Goal: Check status: Check status

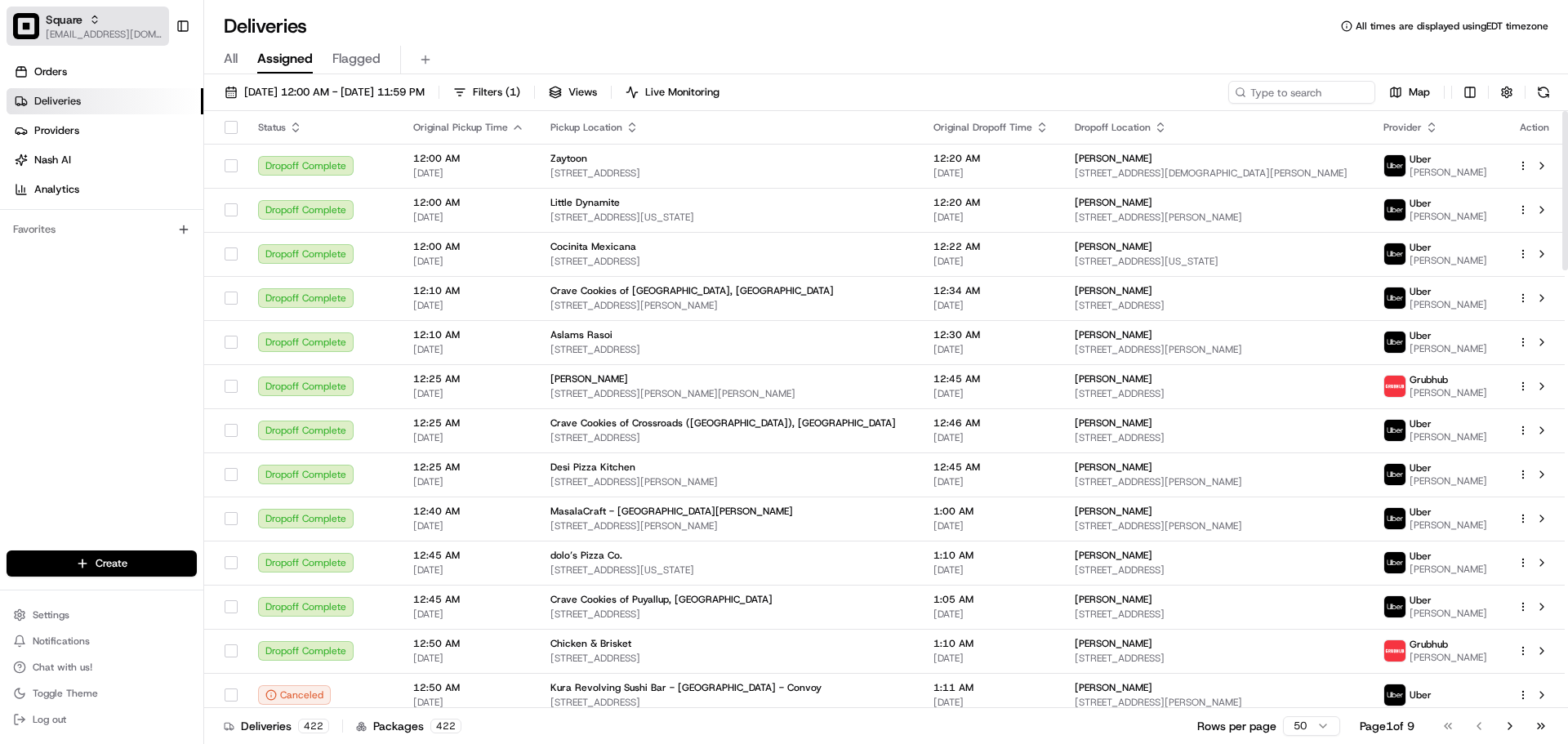
click at [124, 33] on span "[EMAIL_ADDRESS][DOMAIN_NAME]" at bounding box center [104, 34] width 117 height 13
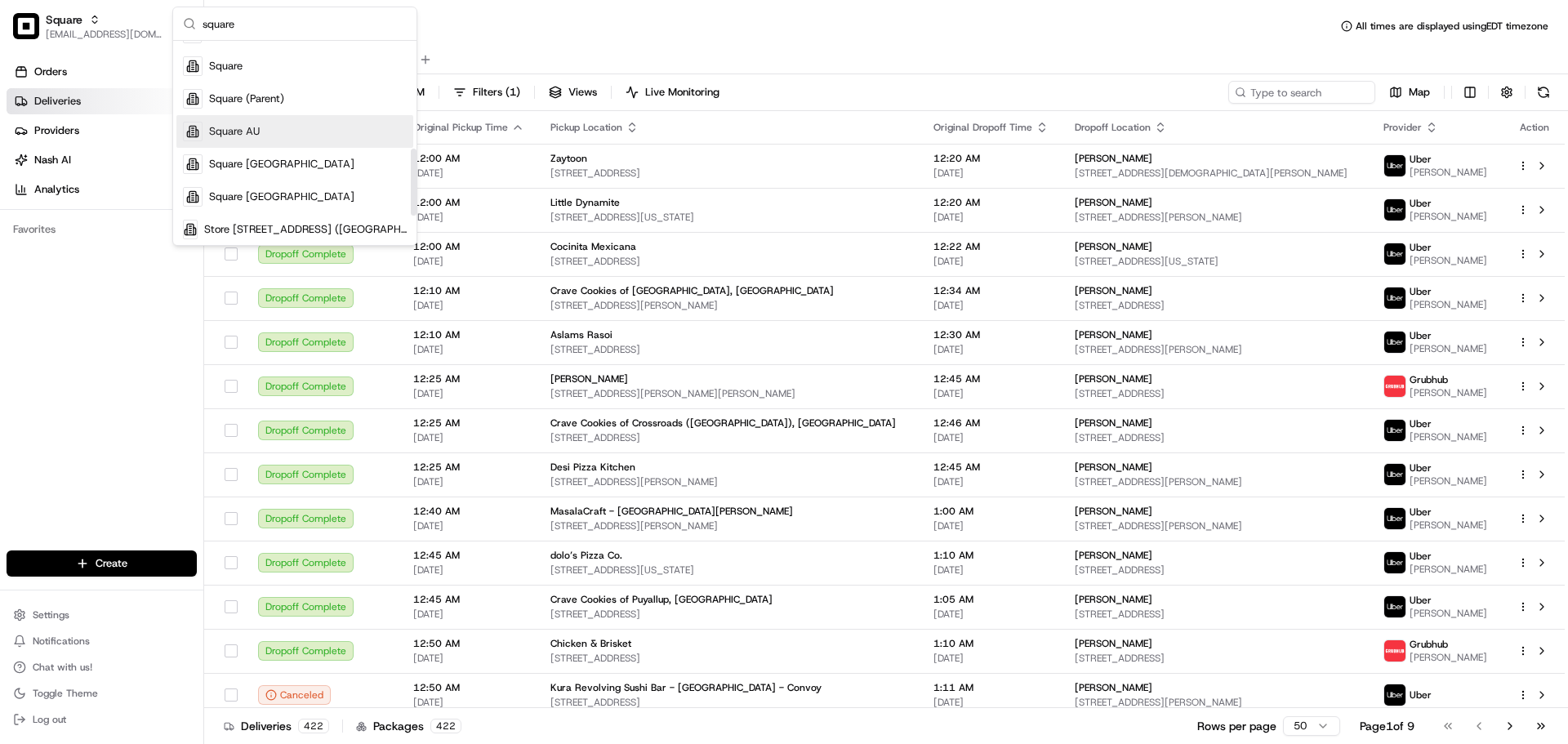
scroll to position [327, 0]
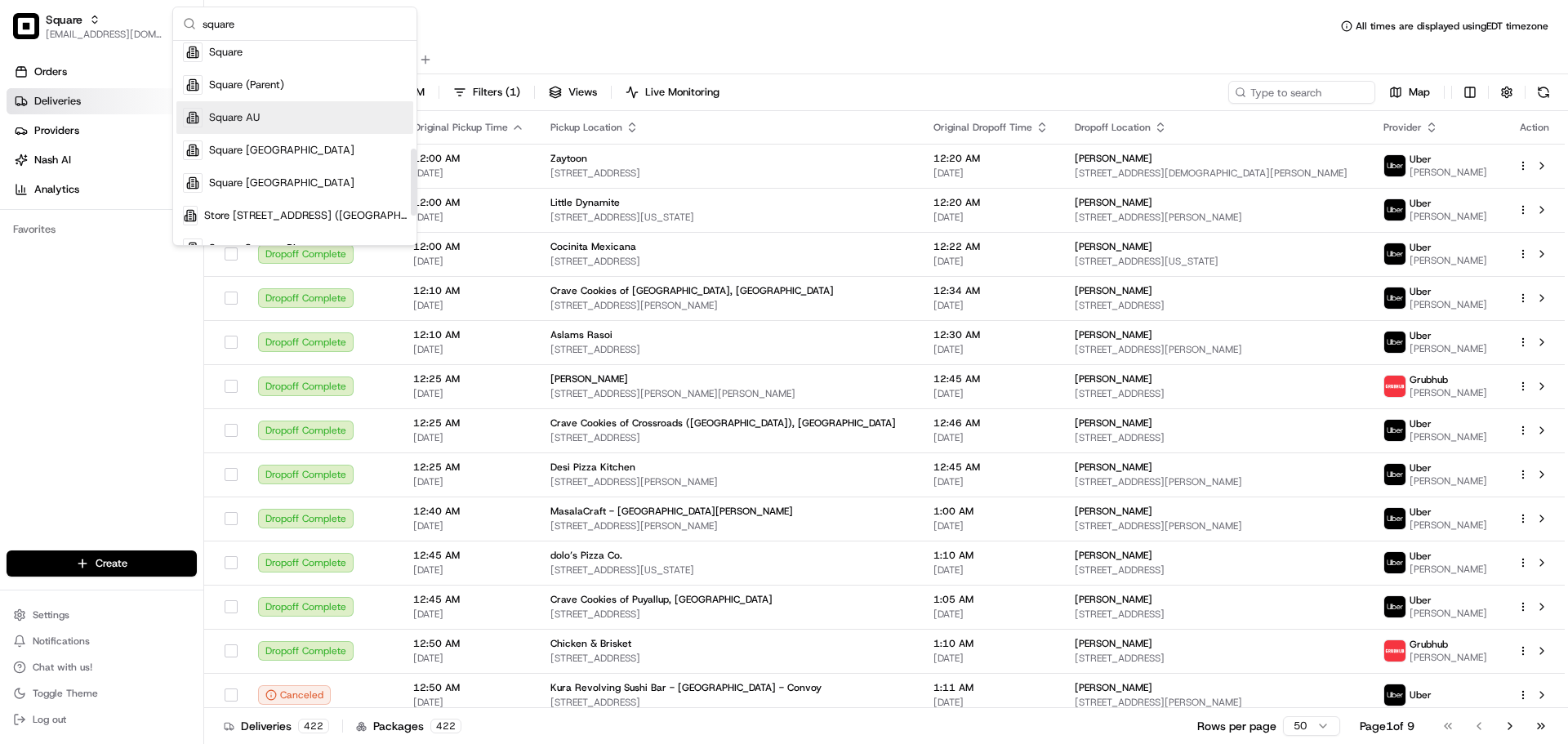
type input "square"
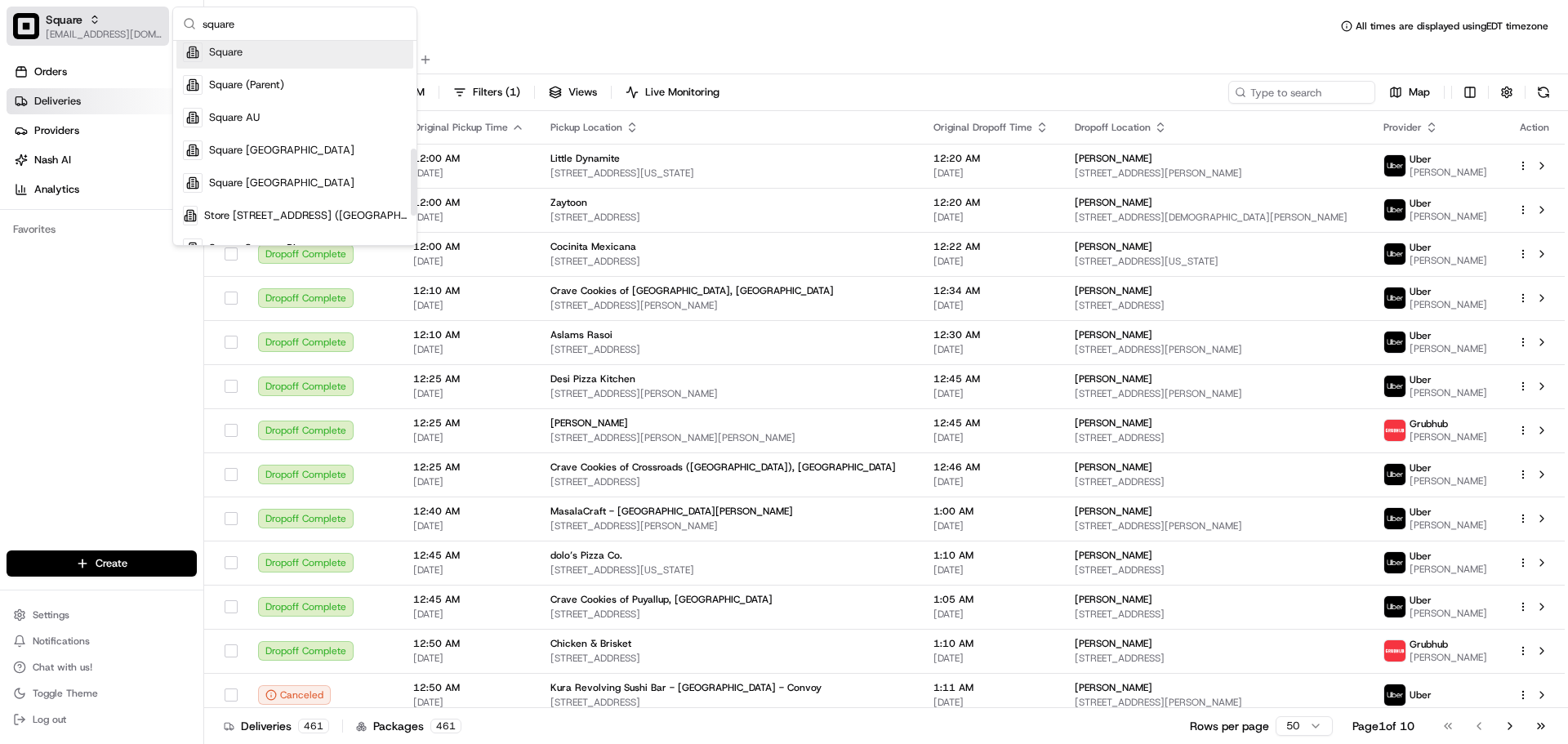
click at [113, 38] on span "[EMAIL_ADDRESS][DOMAIN_NAME]" at bounding box center [104, 34] width 117 height 13
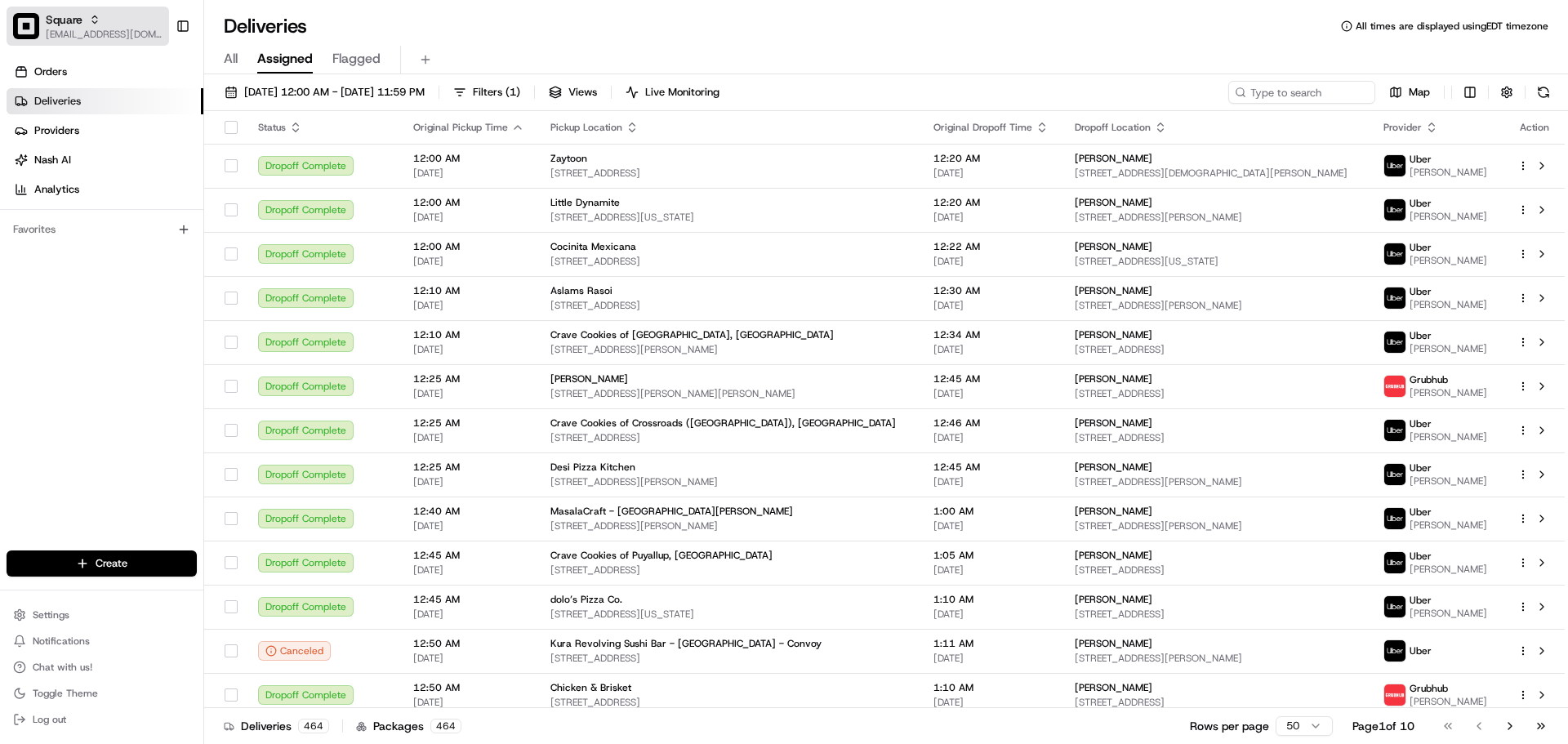
scroll to position [0, 0]
click at [132, 25] on div "Square" at bounding box center [104, 20] width 117 height 16
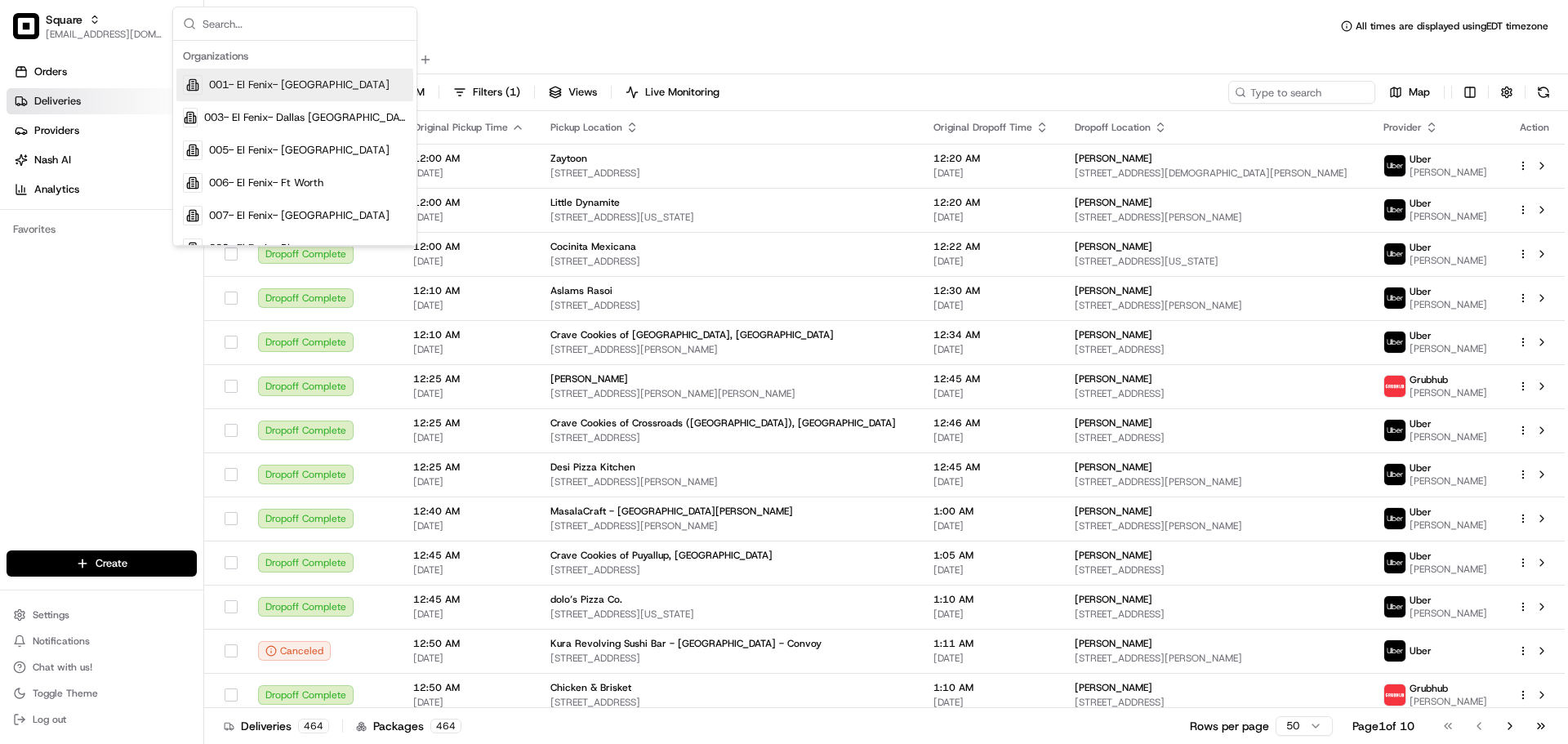
click at [260, 22] on input "text" at bounding box center [305, 24] width 205 height 33
type input "l"
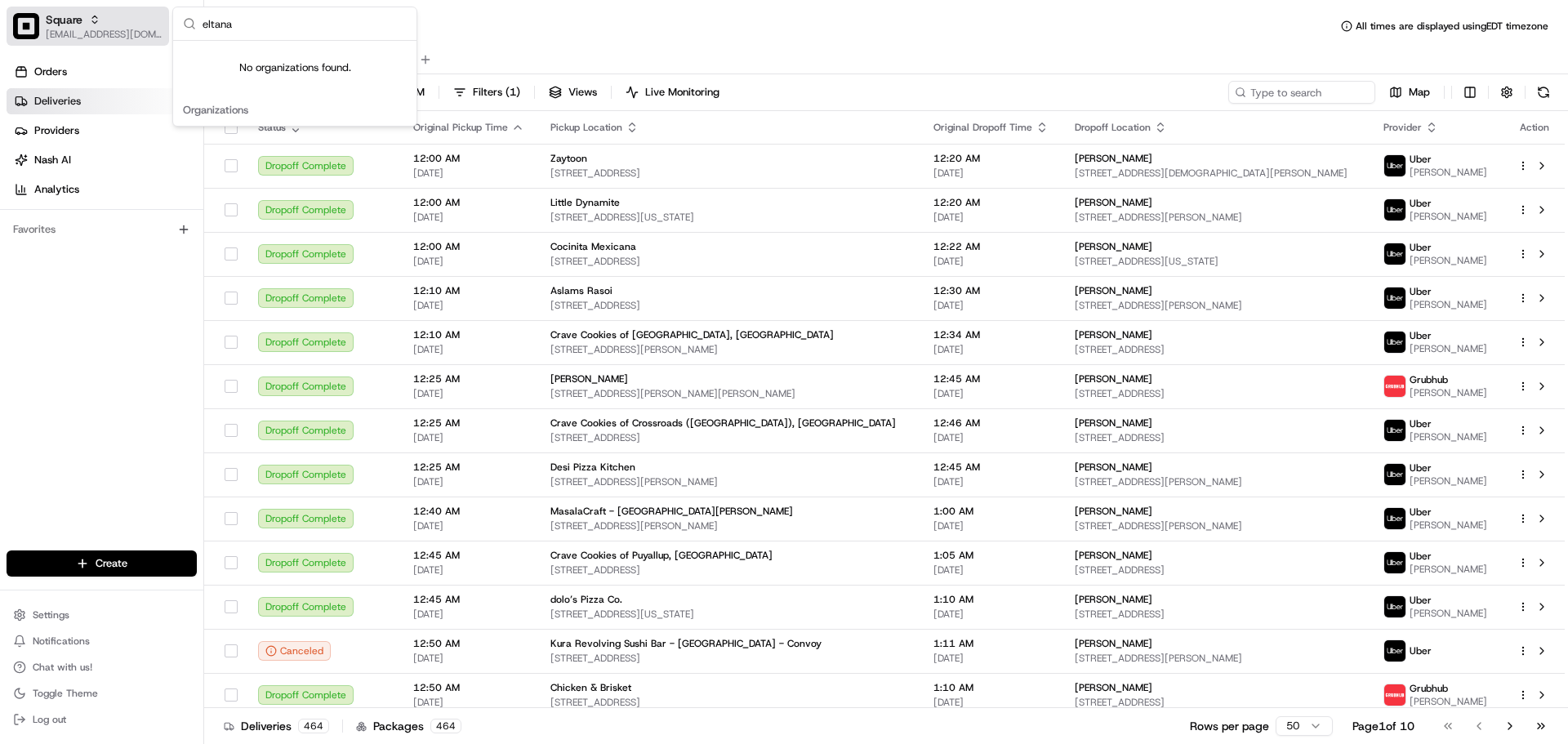
type input "eltana"
click at [86, 30] on span "[EMAIL_ADDRESS][DOMAIN_NAME]" at bounding box center [104, 34] width 117 height 13
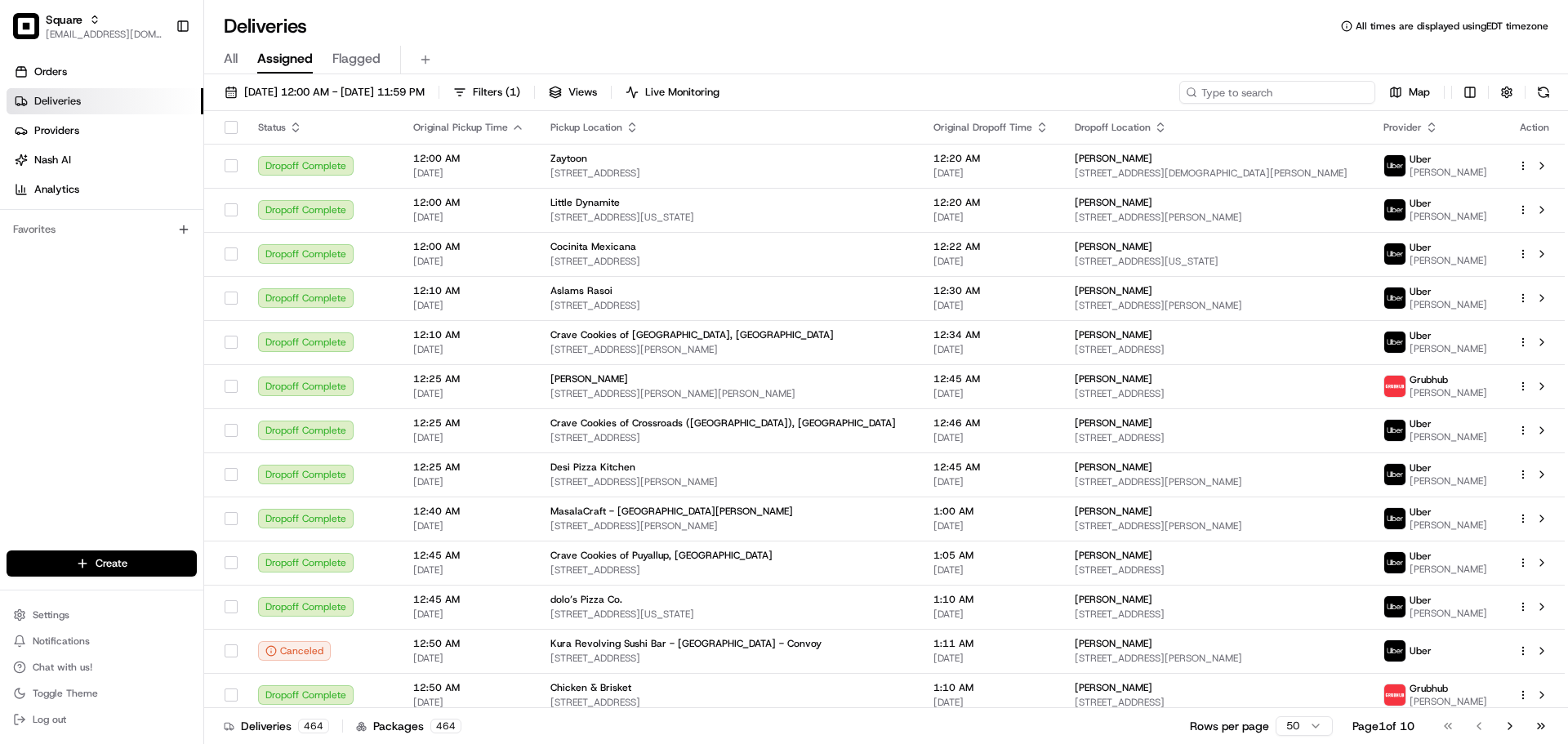
click at [1322, 95] on input at bounding box center [1277, 92] width 196 height 23
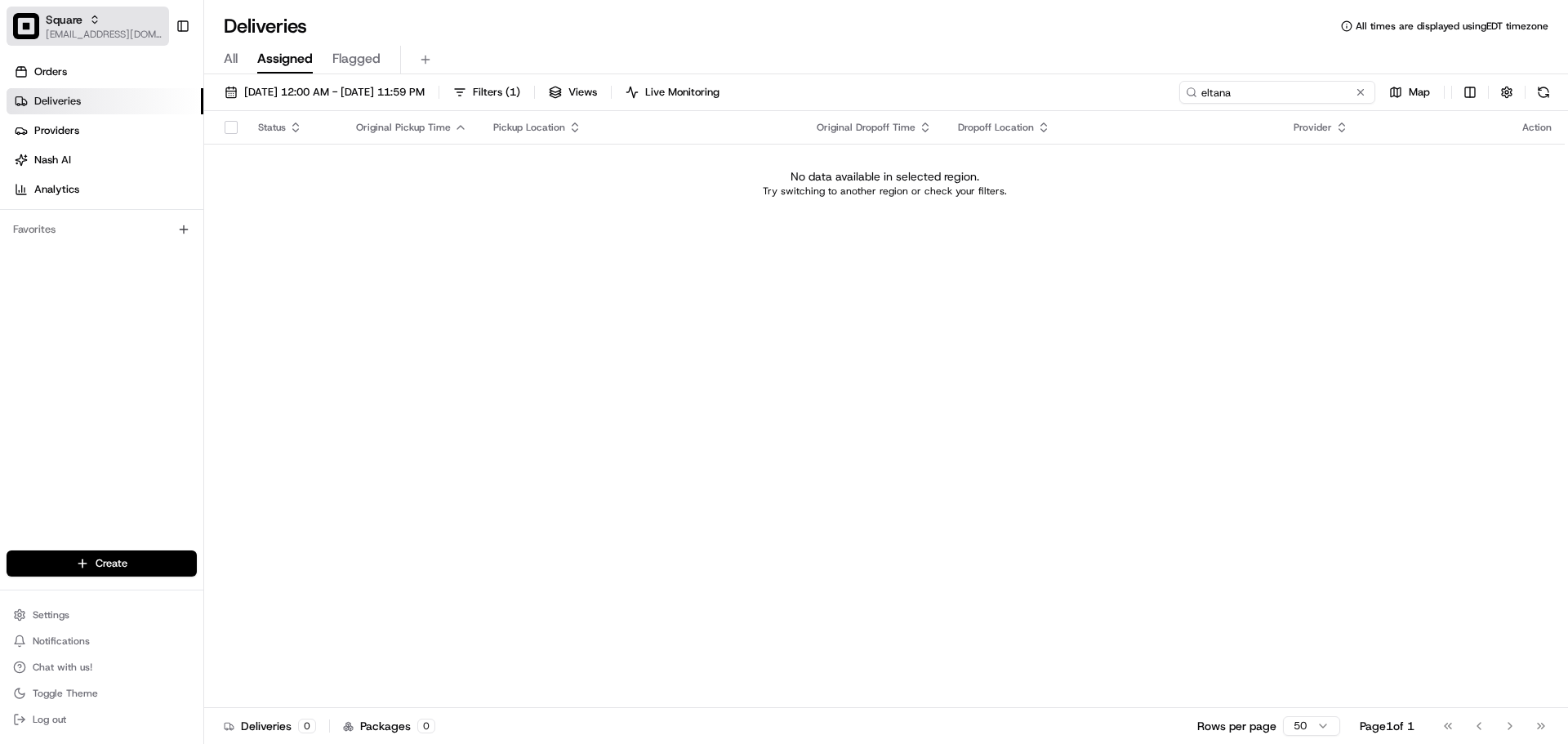
type input "eltana"
click at [49, 15] on span "Square" at bounding box center [64, 20] width 37 height 16
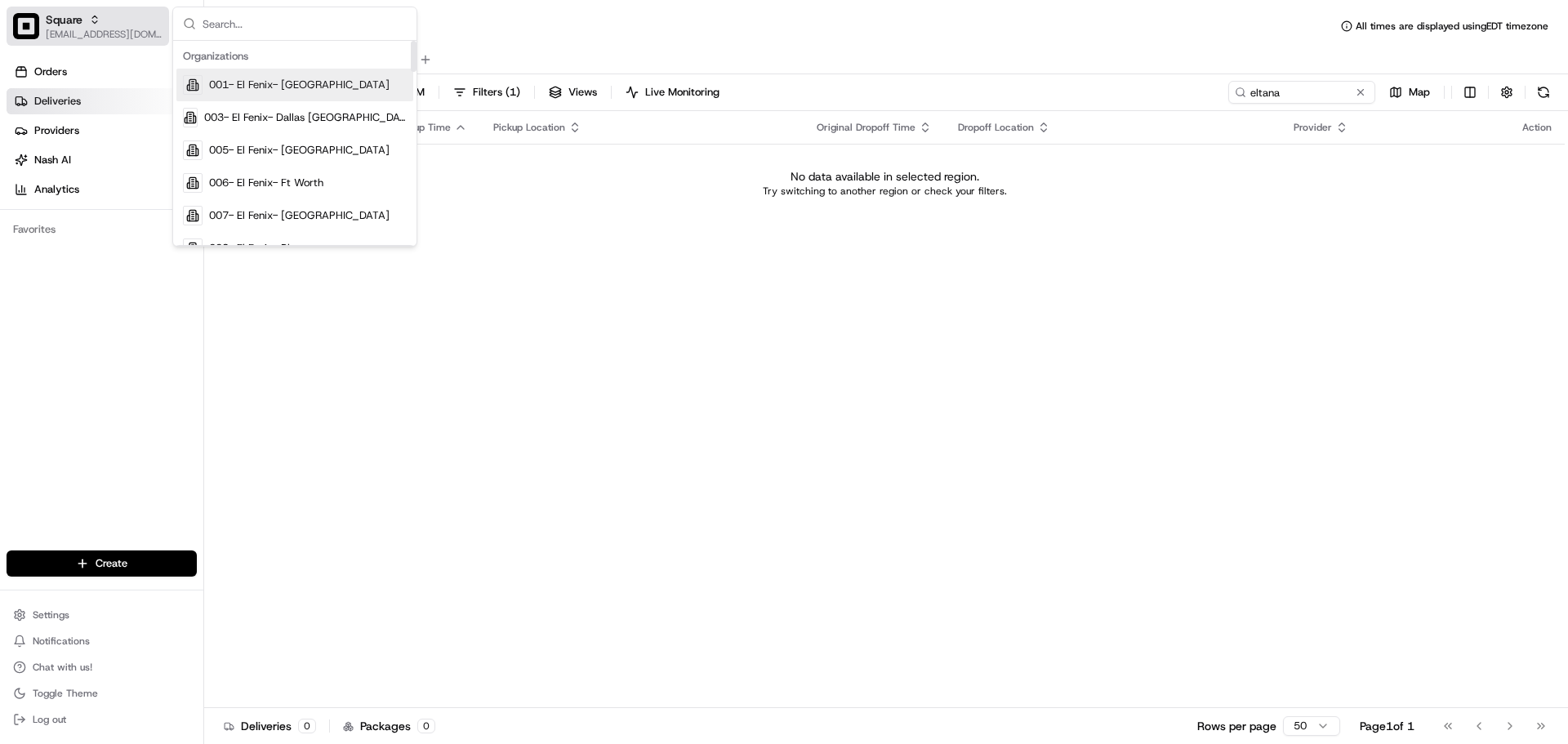
click at [75, 22] on span "Square" at bounding box center [64, 20] width 37 height 16
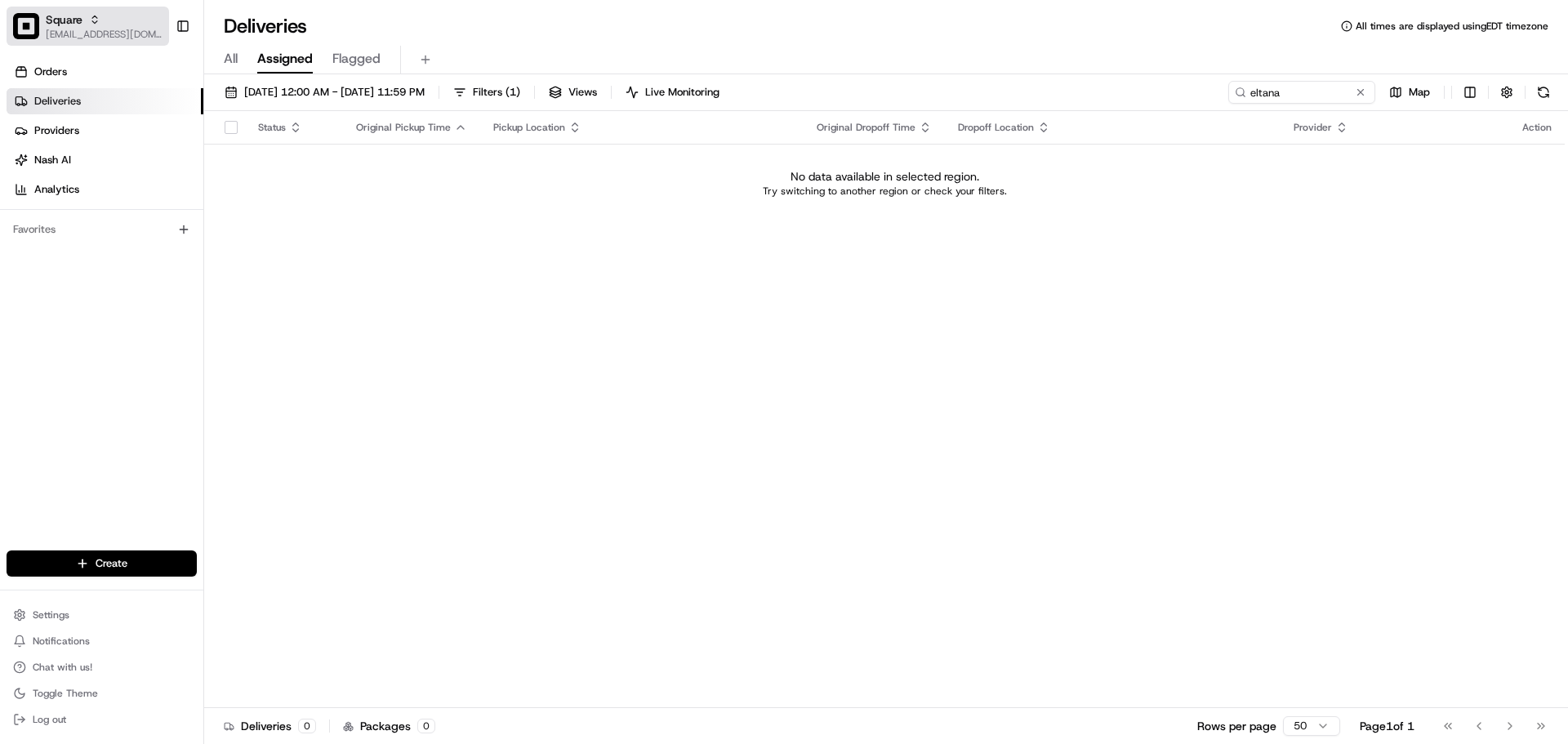
click at [75, 22] on span "Square" at bounding box center [64, 20] width 37 height 16
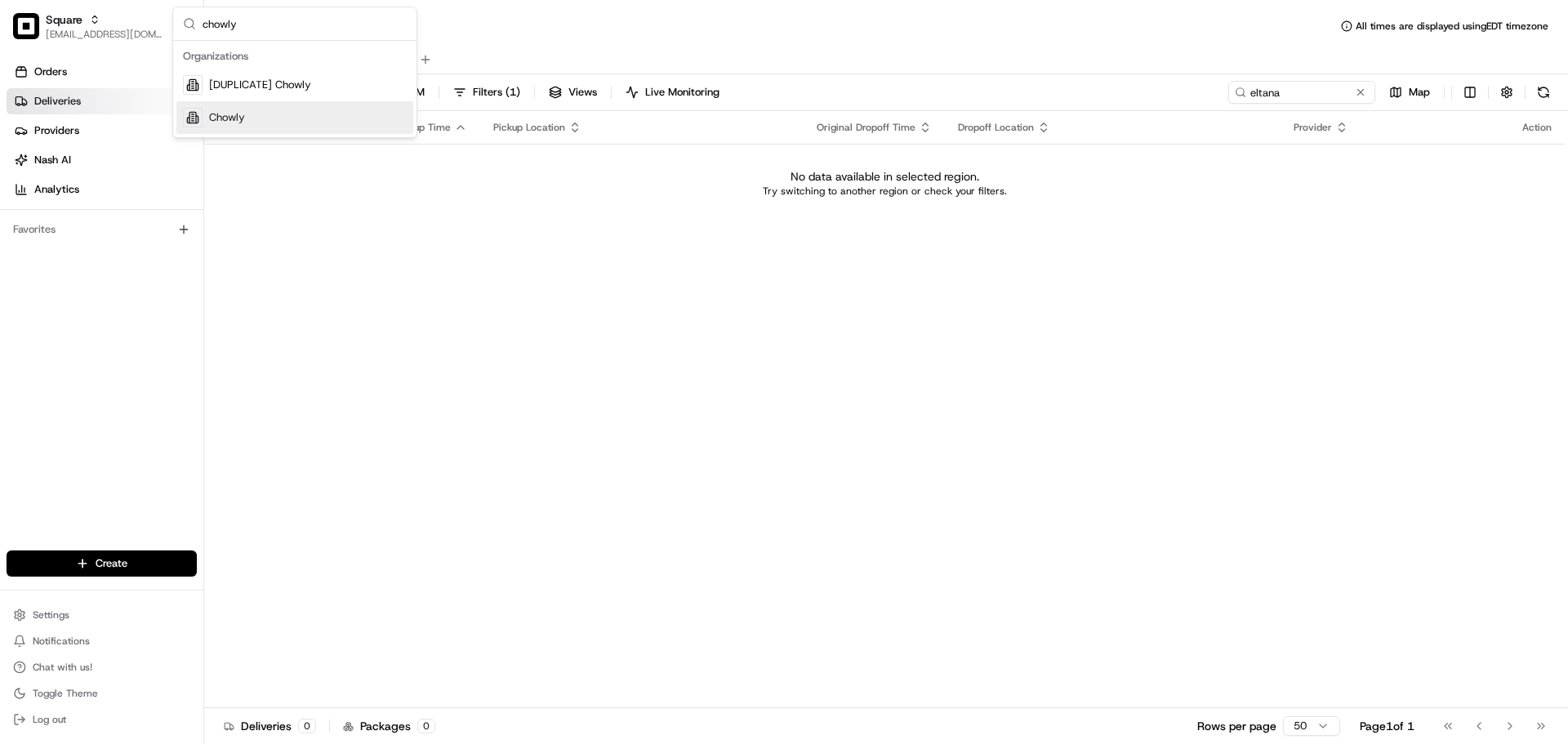
type input "chowly"
click at [354, 122] on div "Chowly" at bounding box center [295, 117] width 237 height 33
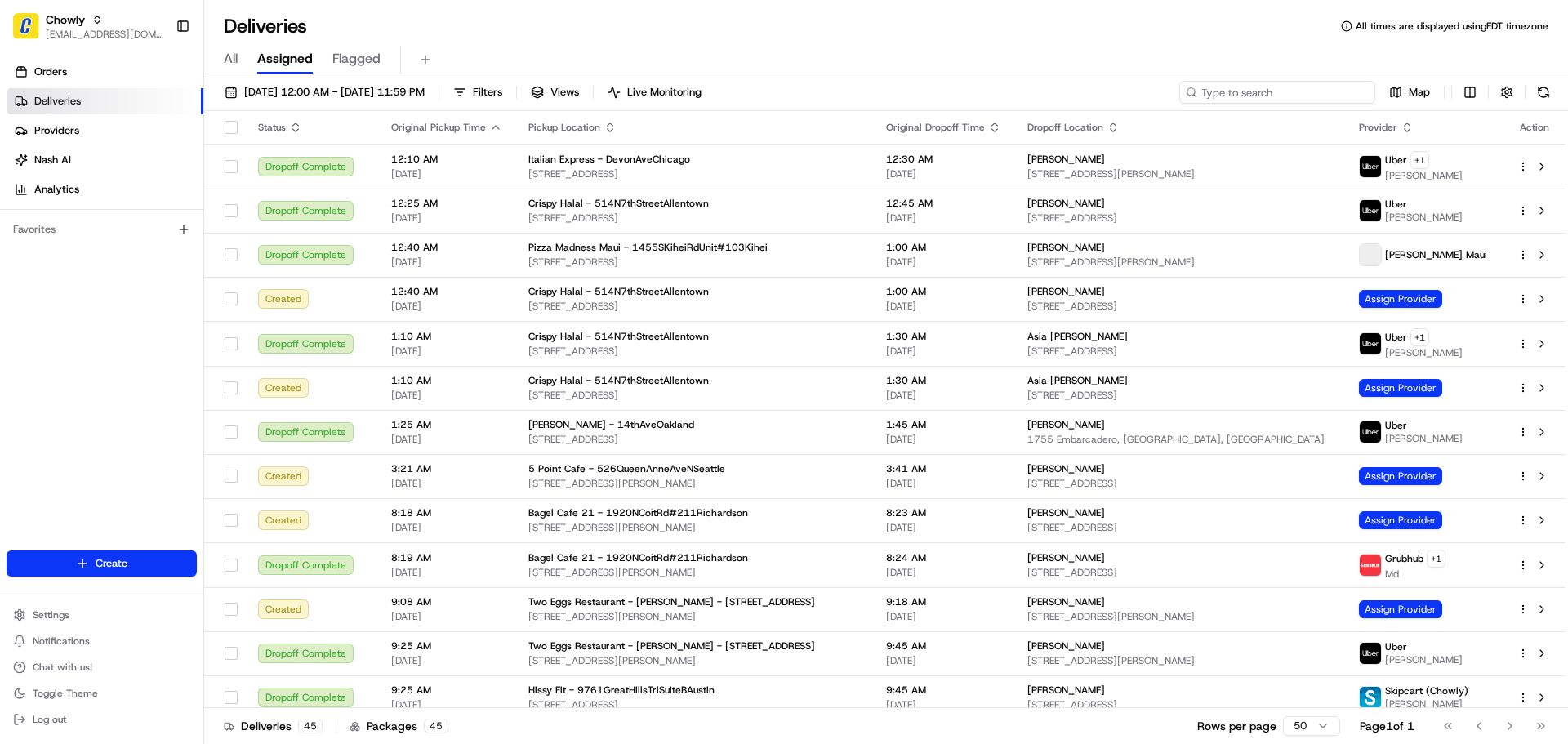
click at [1275, 88] on input at bounding box center [1277, 92] width 196 height 23
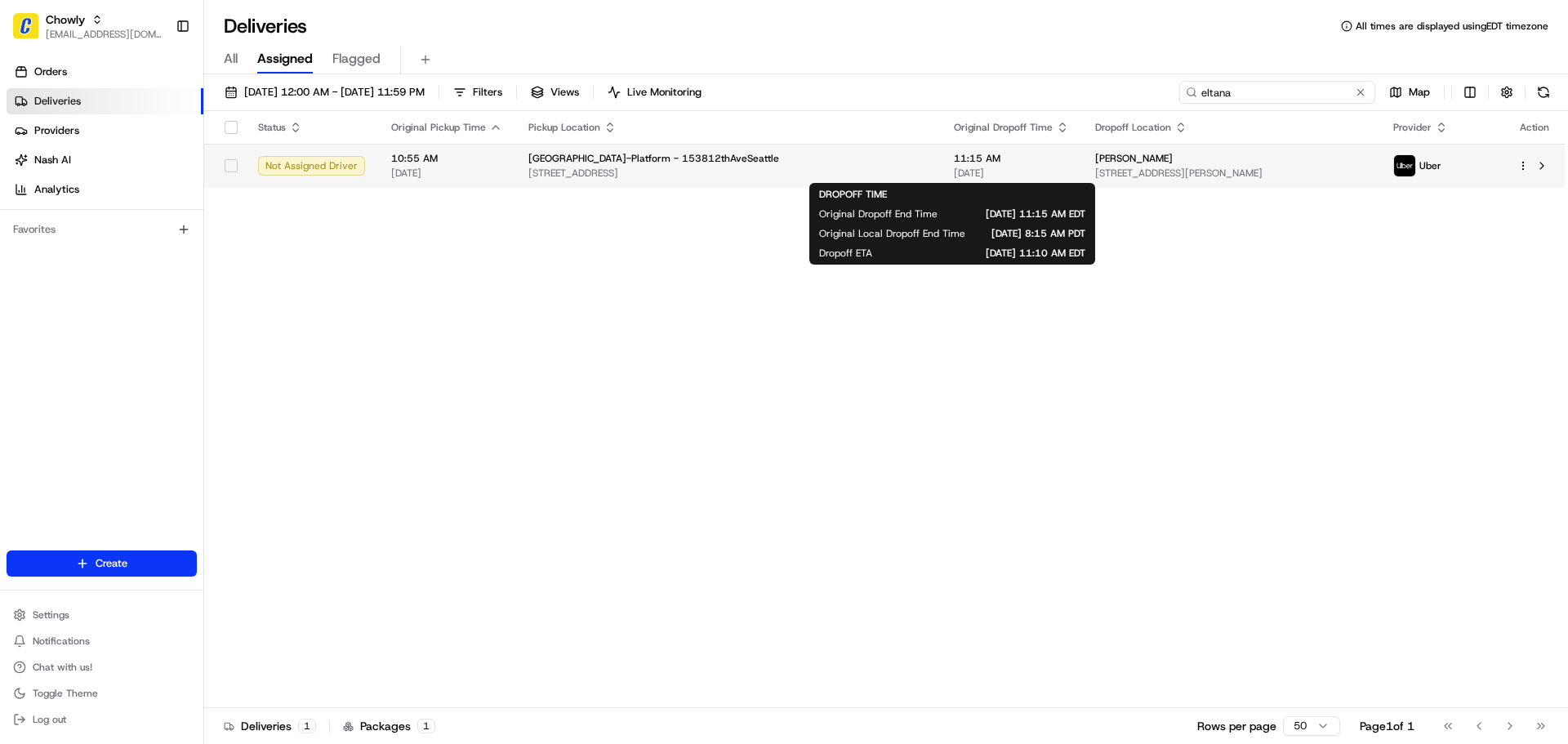
type input "eltana"
click at [972, 175] on span "[DATE]" at bounding box center [1011, 173] width 115 height 13
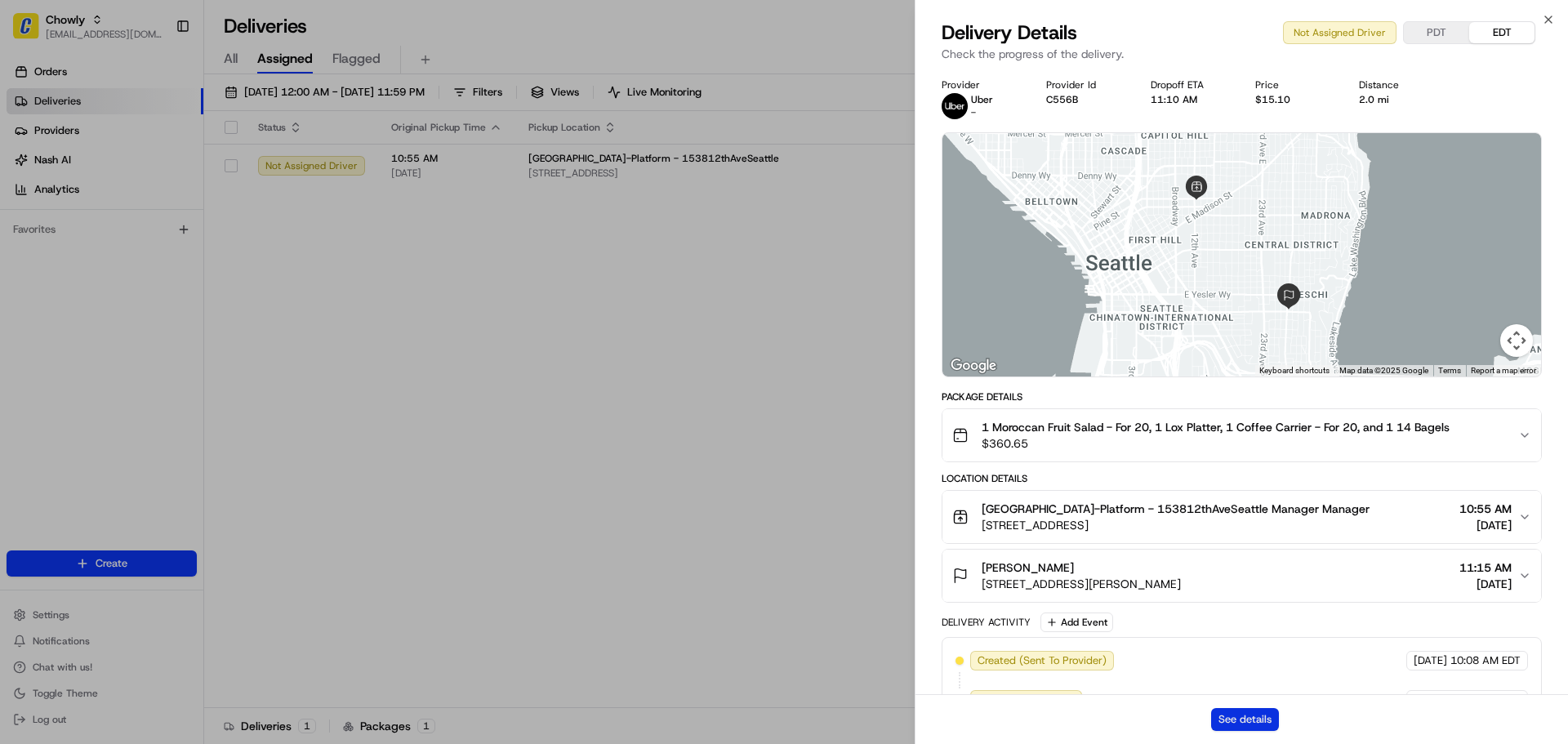
click at [1254, 724] on button "See details" at bounding box center [1244, 719] width 68 height 23
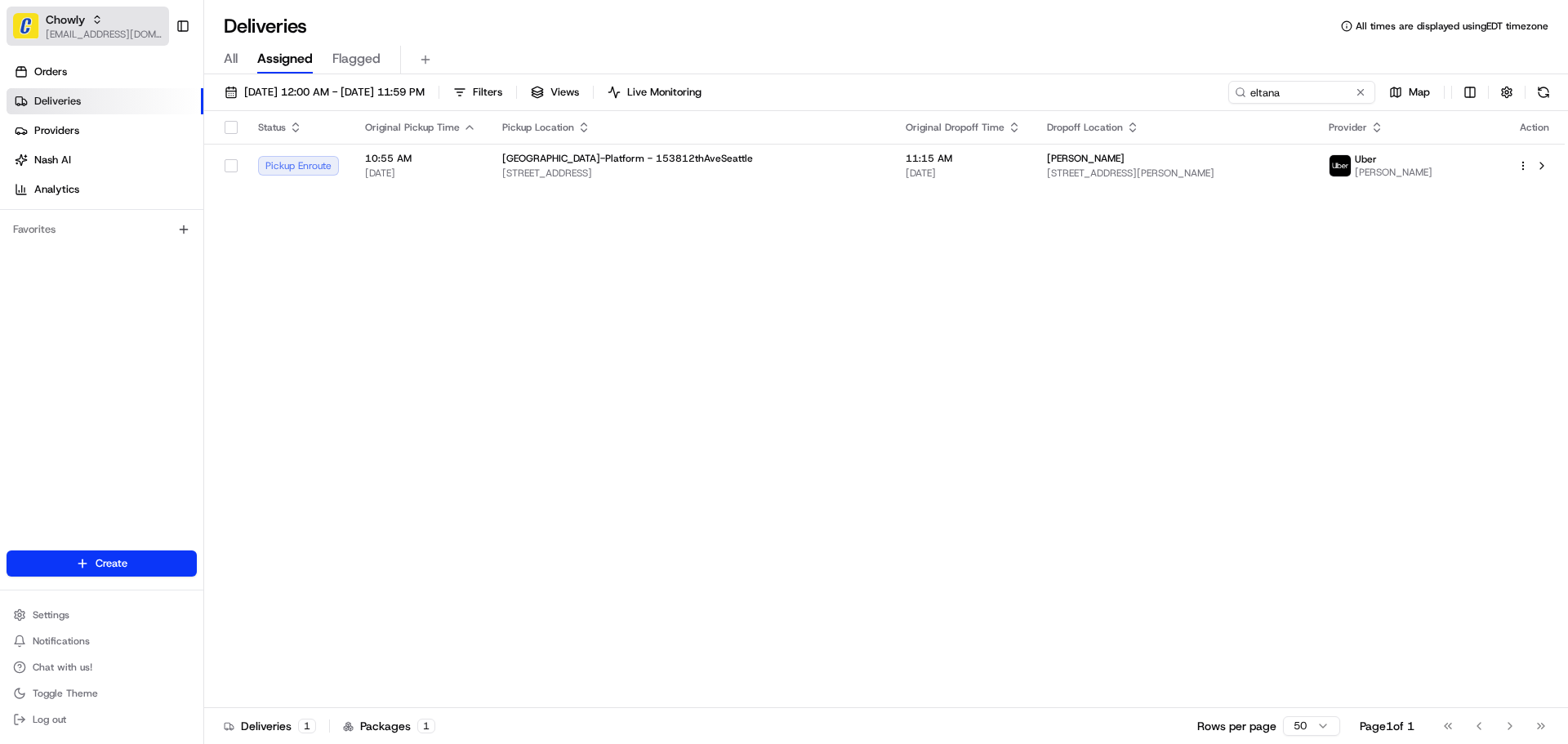
click at [107, 27] on div "Chowly" at bounding box center [104, 20] width 117 height 16
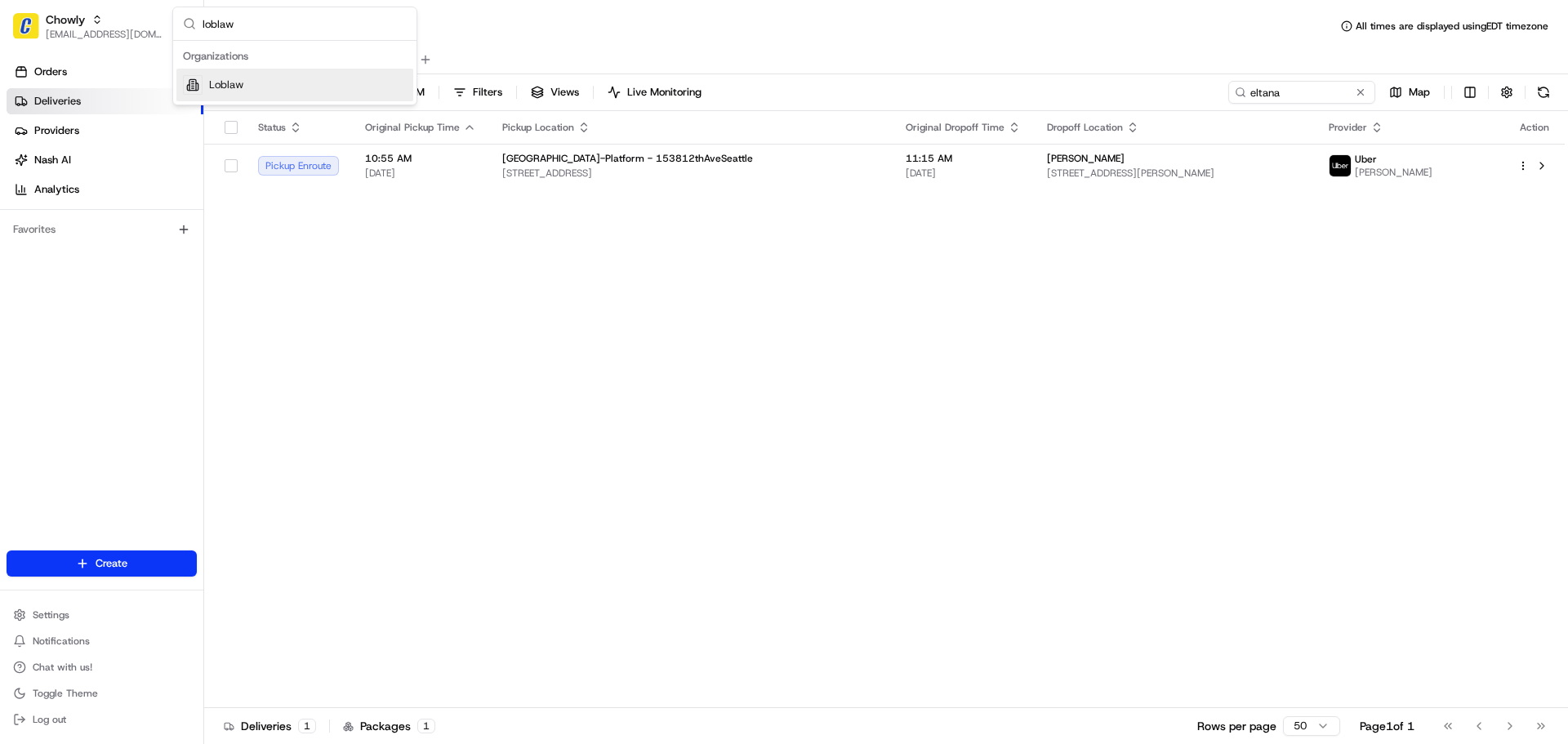
type input "loblaw"
click at [224, 103] on div "Organizations Loblaw" at bounding box center [295, 73] width 243 height 64
click at [241, 76] on div "Loblaw" at bounding box center [295, 85] width 237 height 33
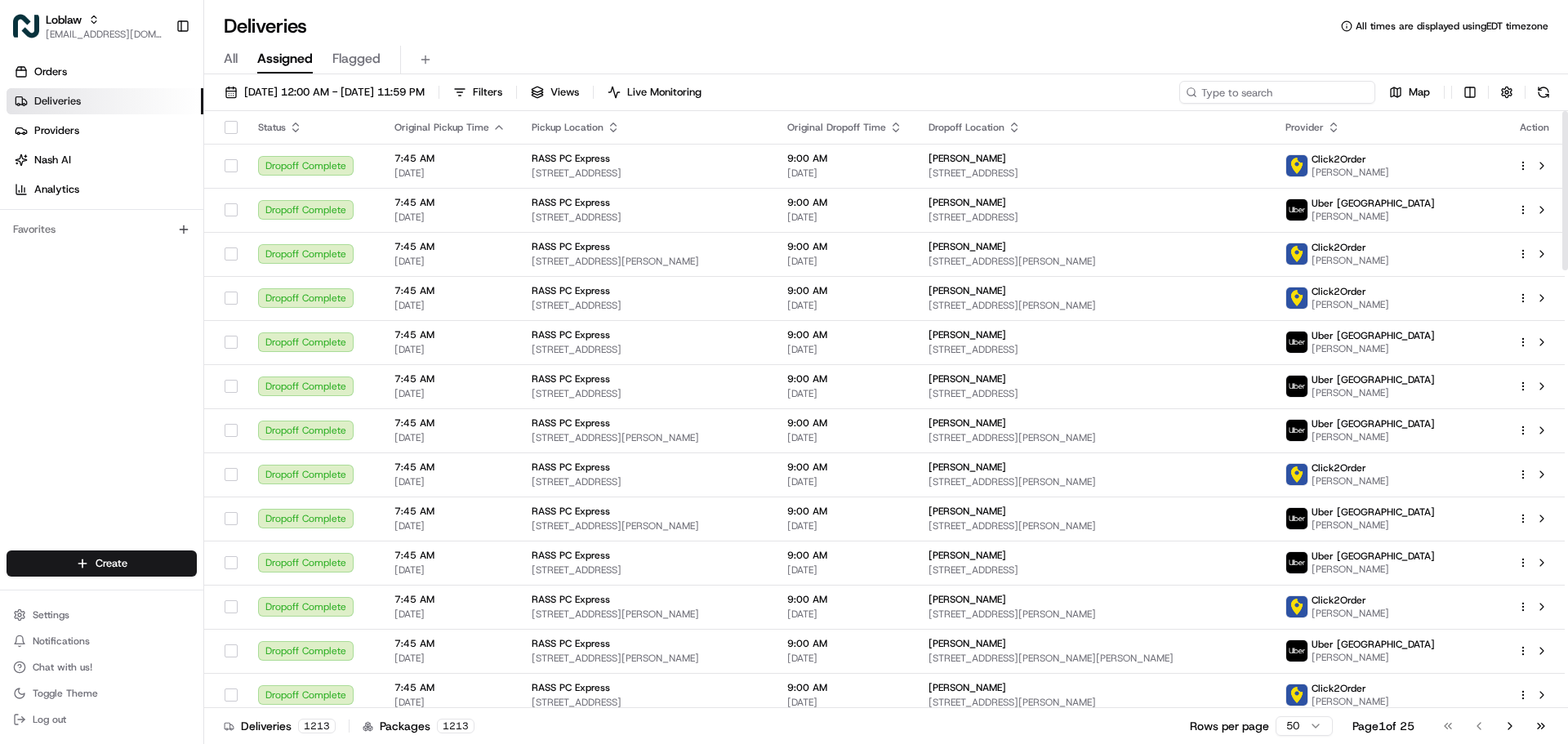
click at [1287, 90] on input at bounding box center [1277, 92] width 196 height 23
paste input "531900012888105"
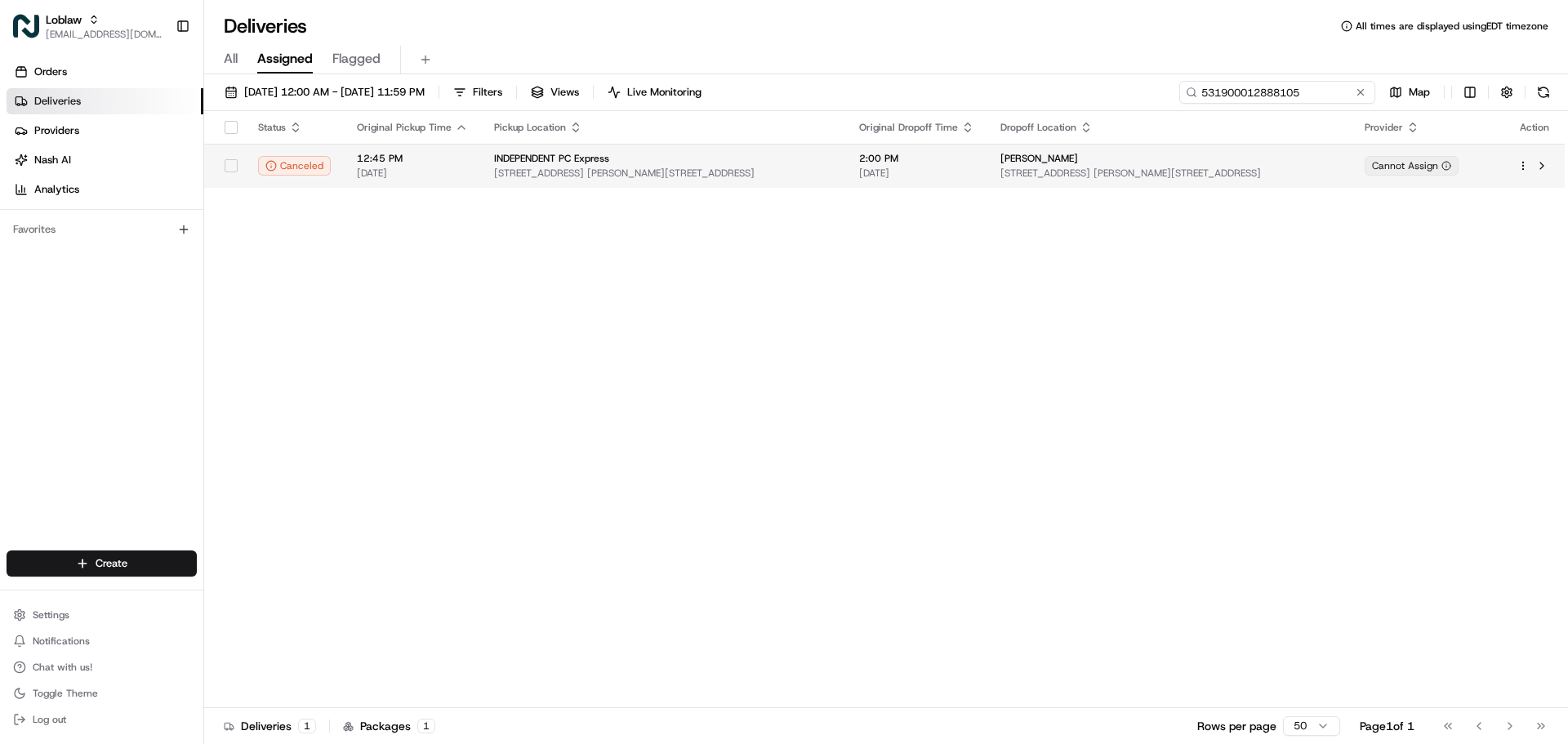
type input "531900012888105"
click at [798, 164] on div "INDEPENDENT PC Express" at bounding box center [664, 158] width 339 height 13
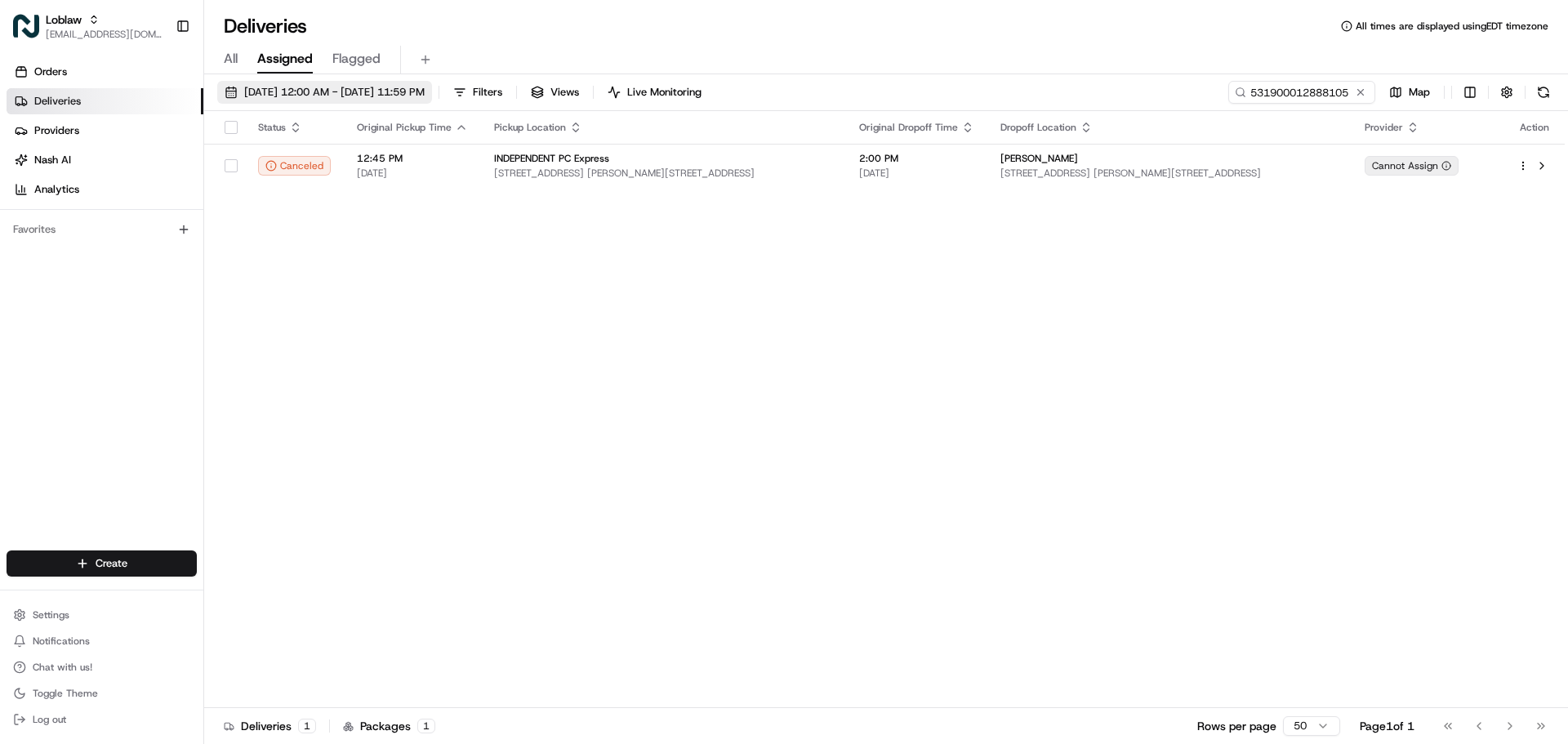
click at [317, 85] on span "[DATE] 12:00 AM - [DATE] 11:59 PM" at bounding box center [334, 92] width 181 height 15
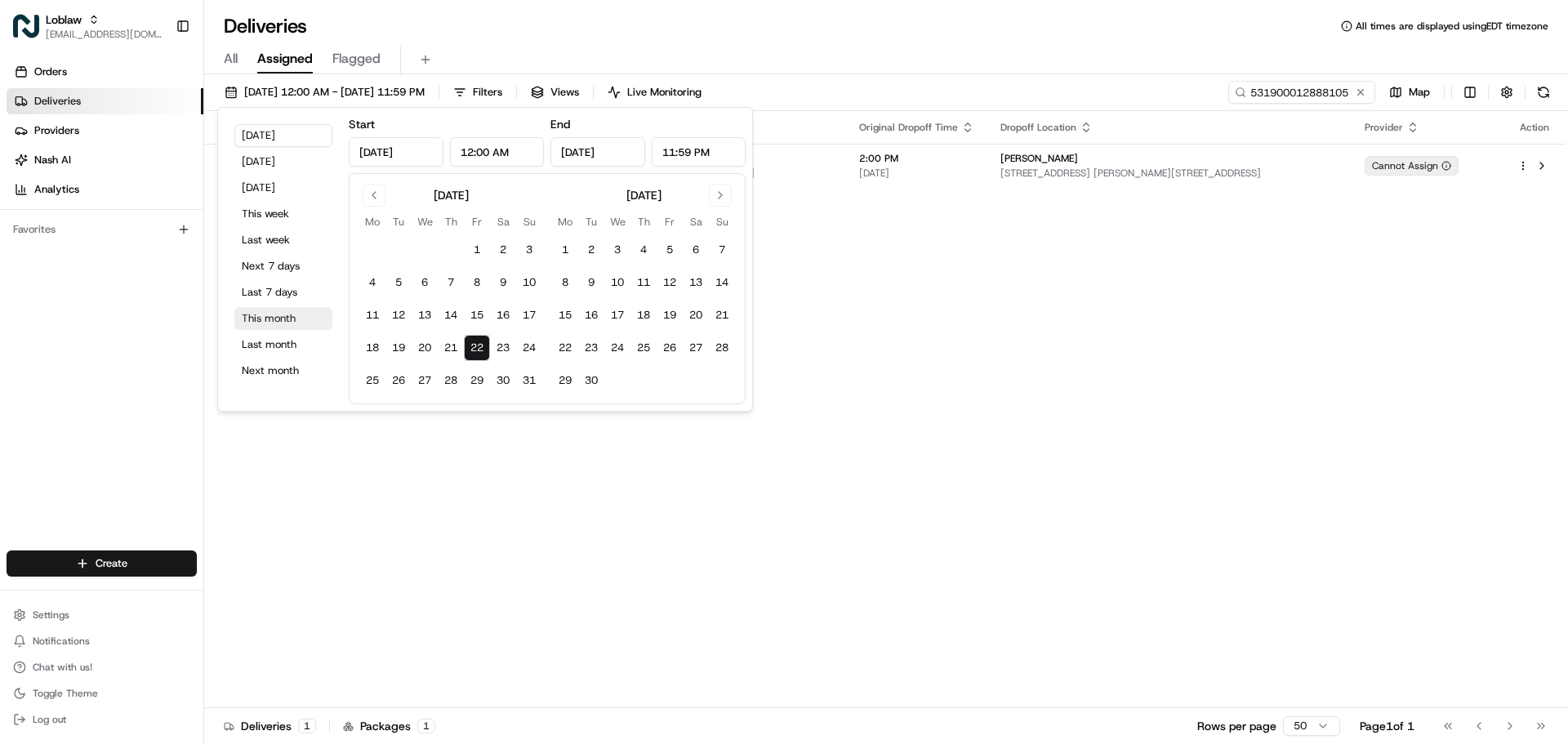
click at [278, 319] on button "This month" at bounding box center [283, 319] width 98 height 23
type input "[DATE]"
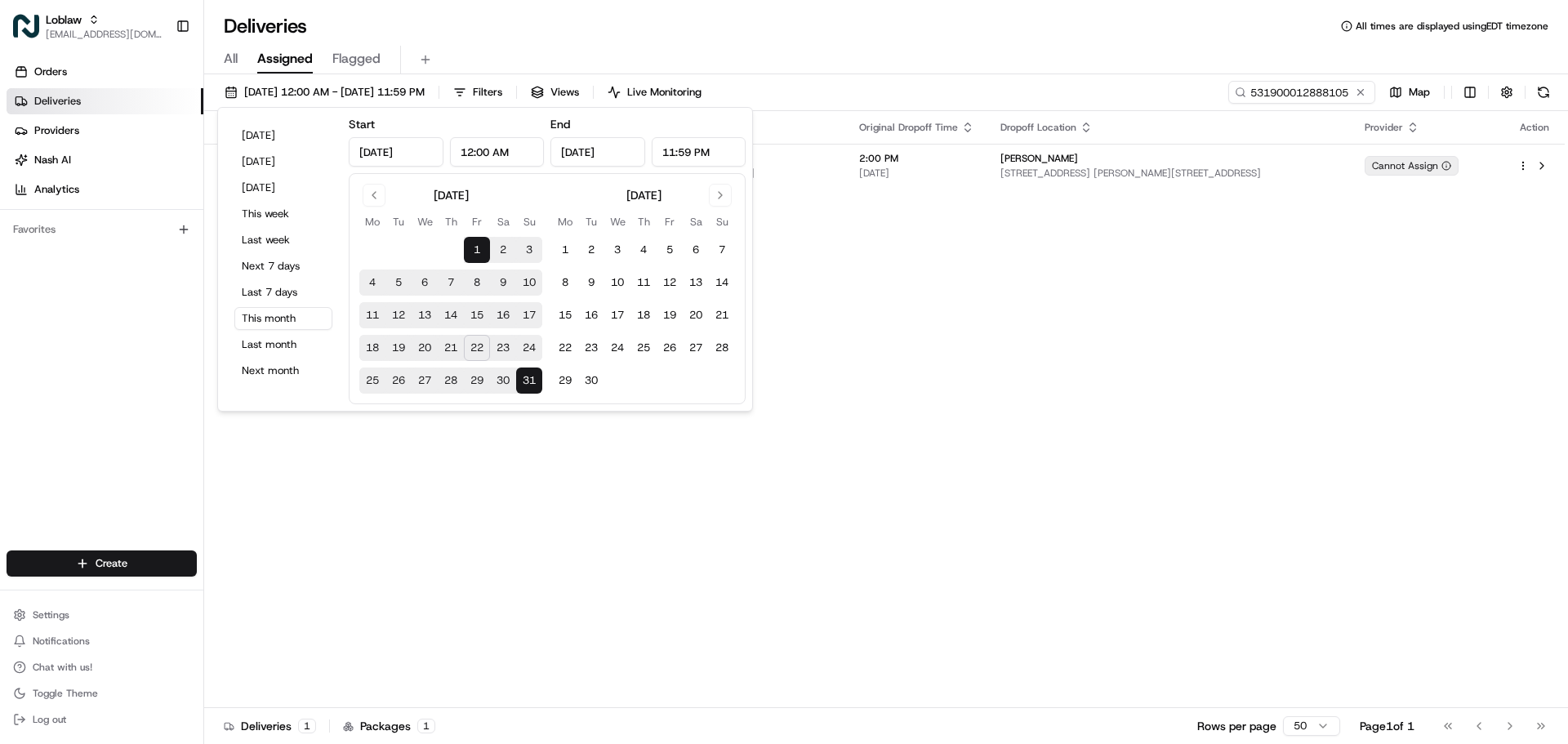
click at [918, 19] on div "Deliveries All times are displayed using EDT timezone" at bounding box center [886, 26] width 1363 height 26
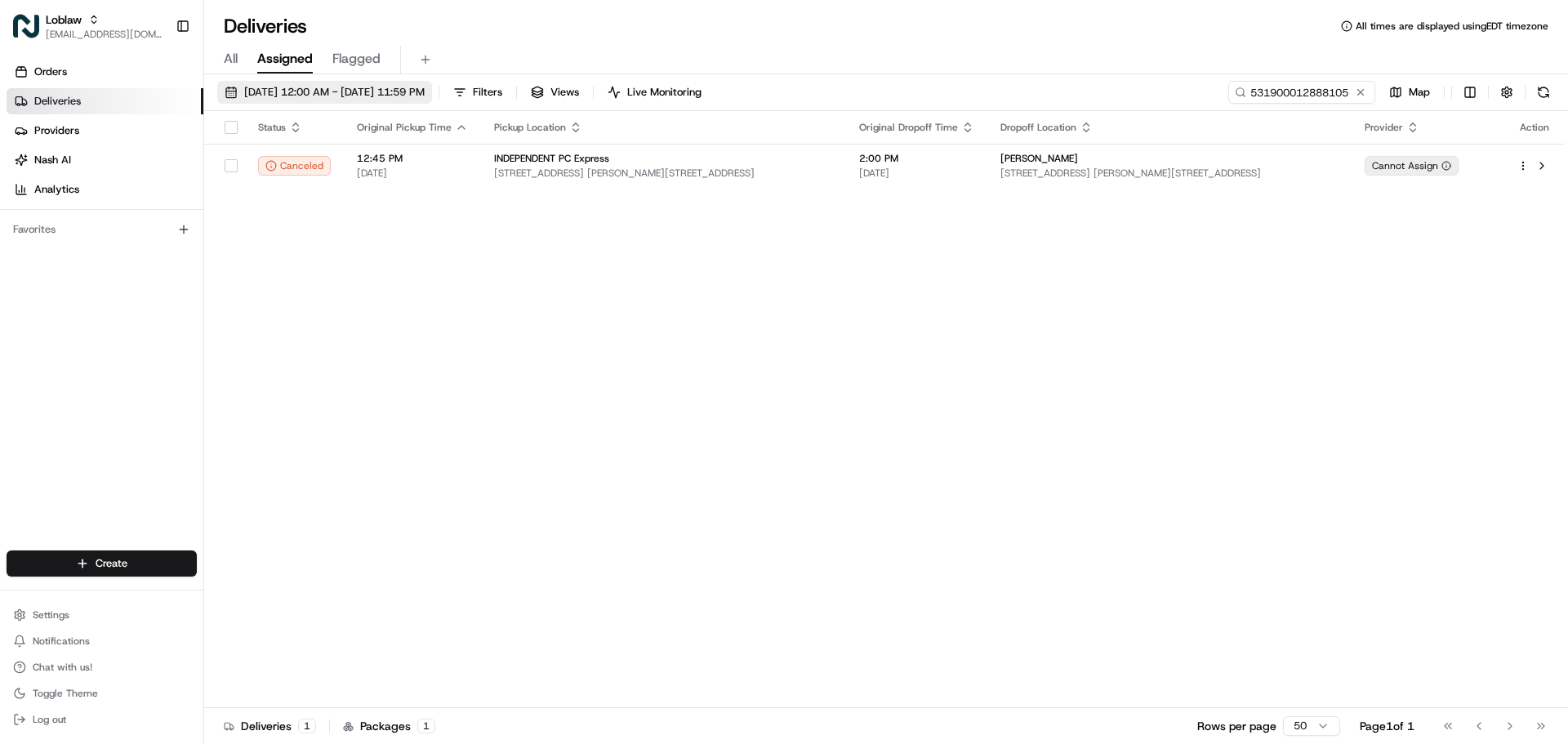
click at [401, 94] on span "[DATE] 12:00 AM - [DATE] 11:59 PM" at bounding box center [334, 92] width 181 height 15
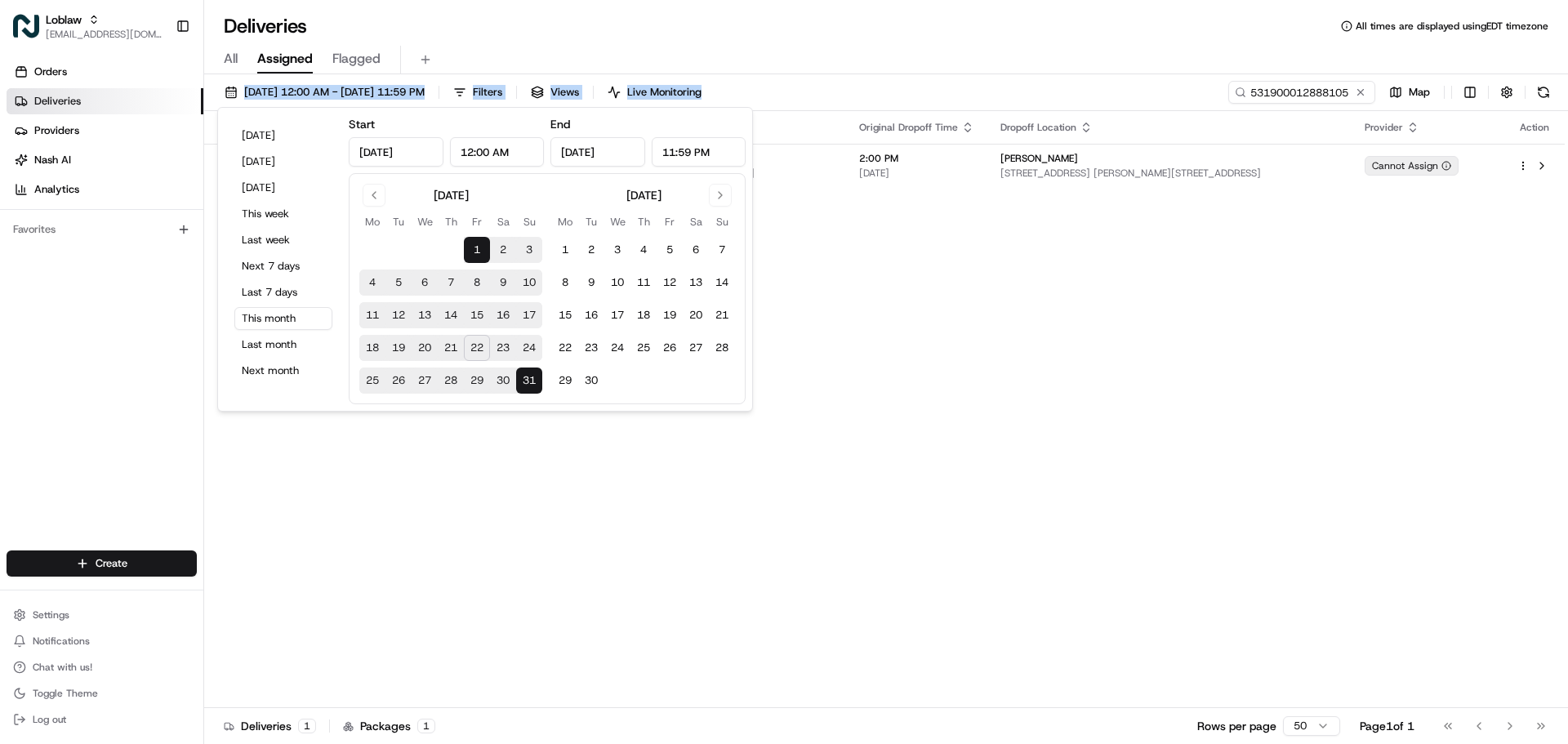
click at [997, 67] on div "Deliveries All times are displayed using EDT timezone All Assigned Flagged [DAT…" at bounding box center [886, 372] width 1363 height 744
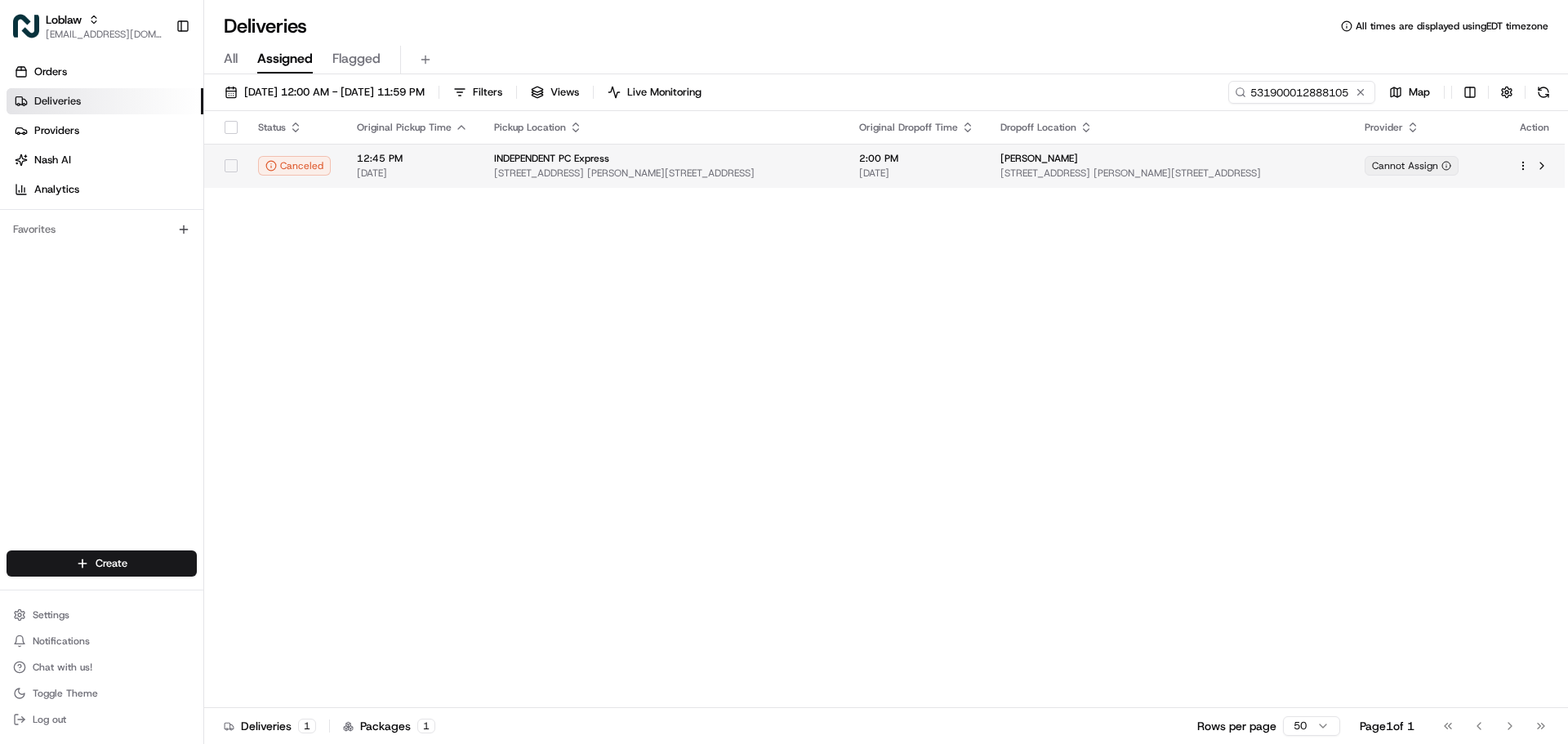
click at [859, 179] on span "[DATE]" at bounding box center [917, 173] width 115 height 13
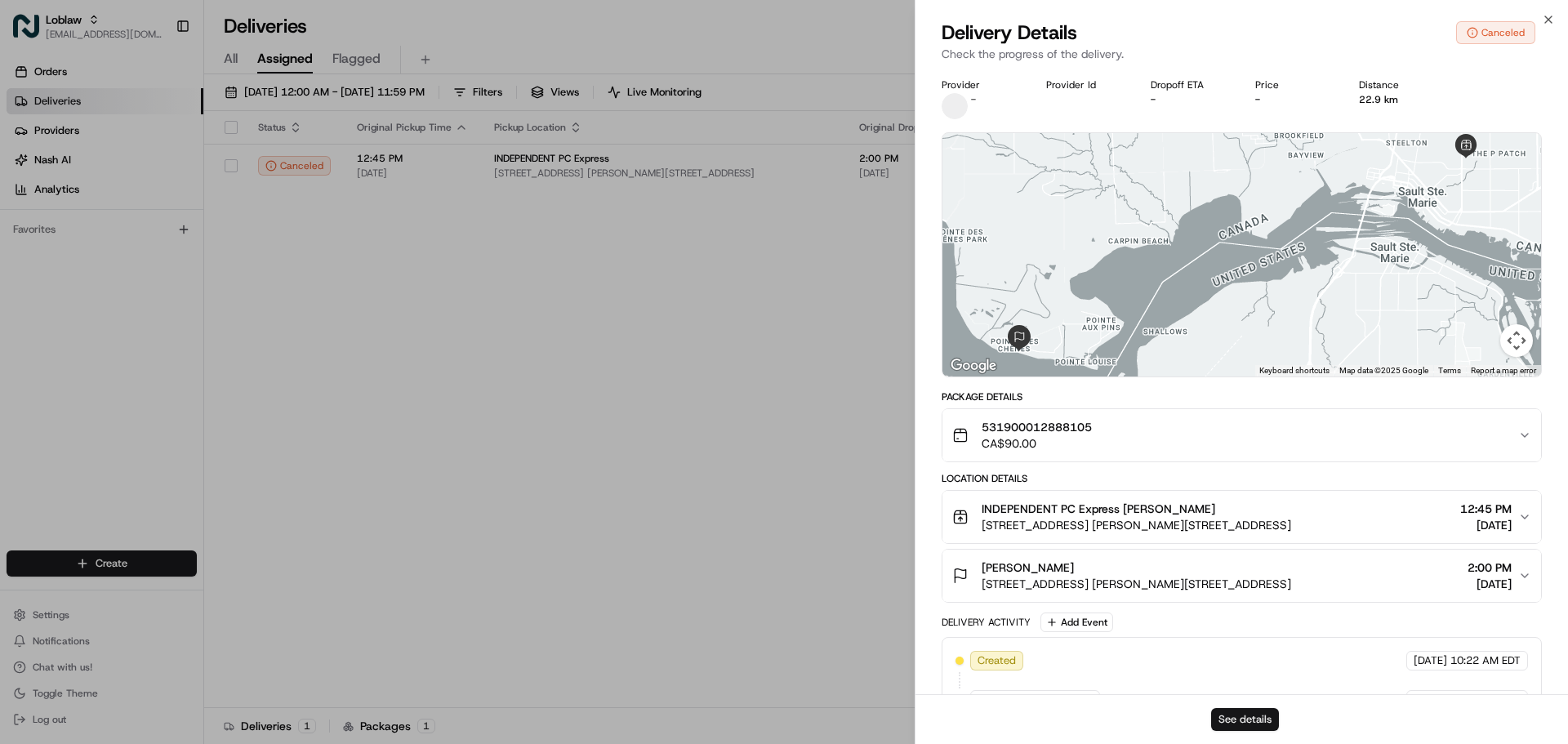
click at [1239, 723] on button "See details" at bounding box center [1244, 719] width 68 height 23
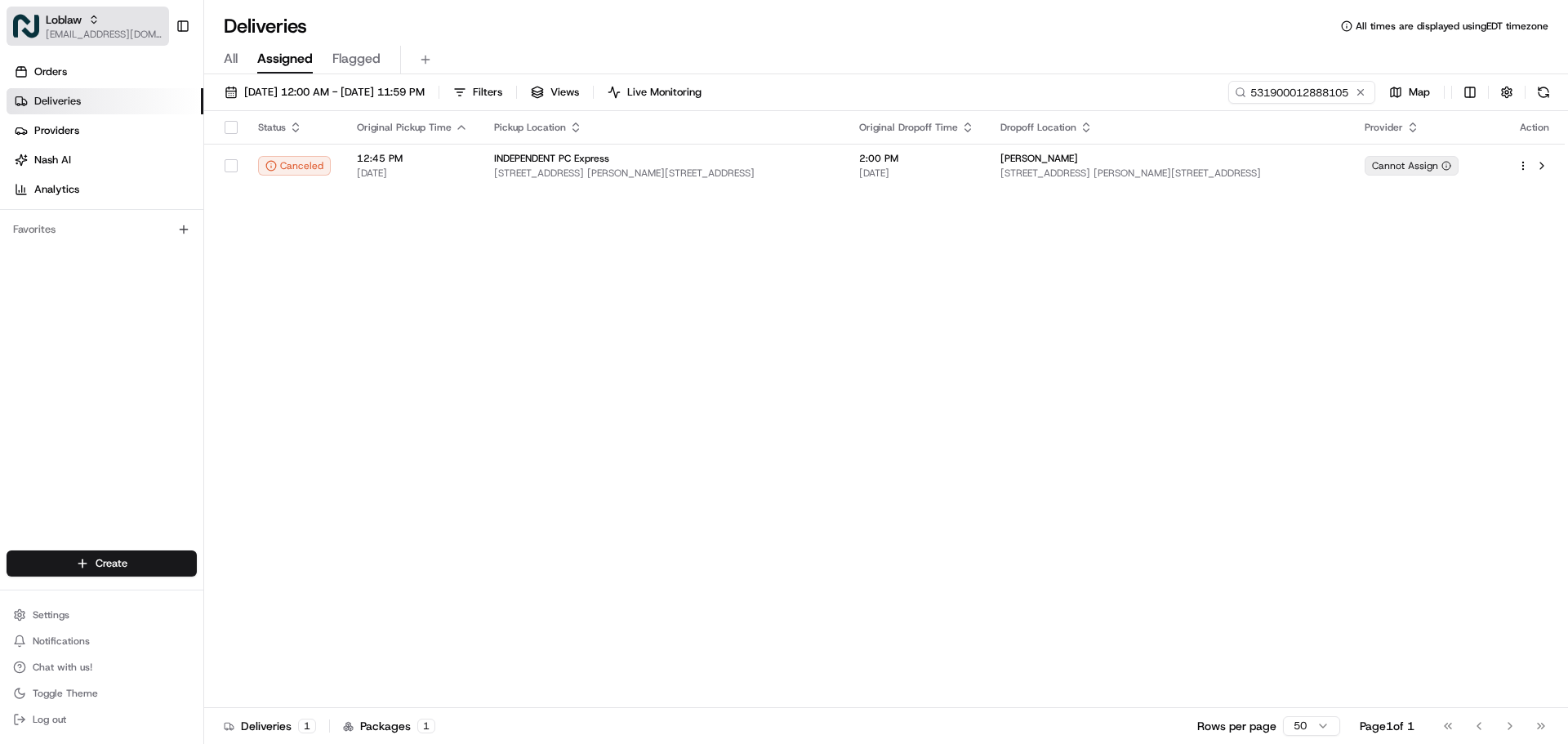
click at [133, 39] on span "[EMAIL_ADDRESS][DOMAIN_NAME]" at bounding box center [104, 34] width 117 height 13
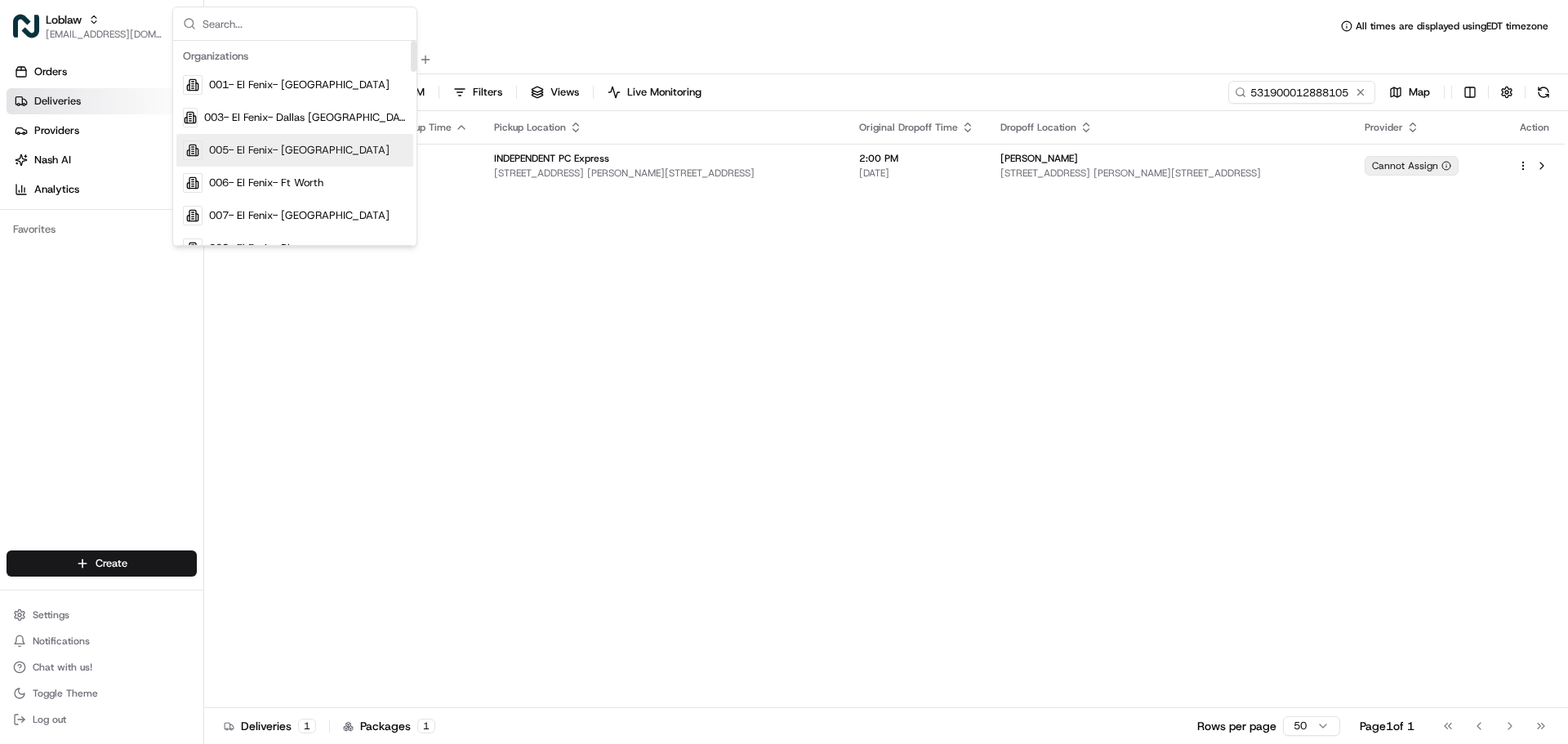
drag, startPoint x: 665, startPoint y: 351, endPoint x: 722, endPoint y: 341, distance: 57.9
click at [722, 340] on div "Status Original Pickup Time Pickup Location Original Dropoff Time Dropoff Locat…" at bounding box center [885, 409] width 1360 height 597
